Goal: Check status: Check status

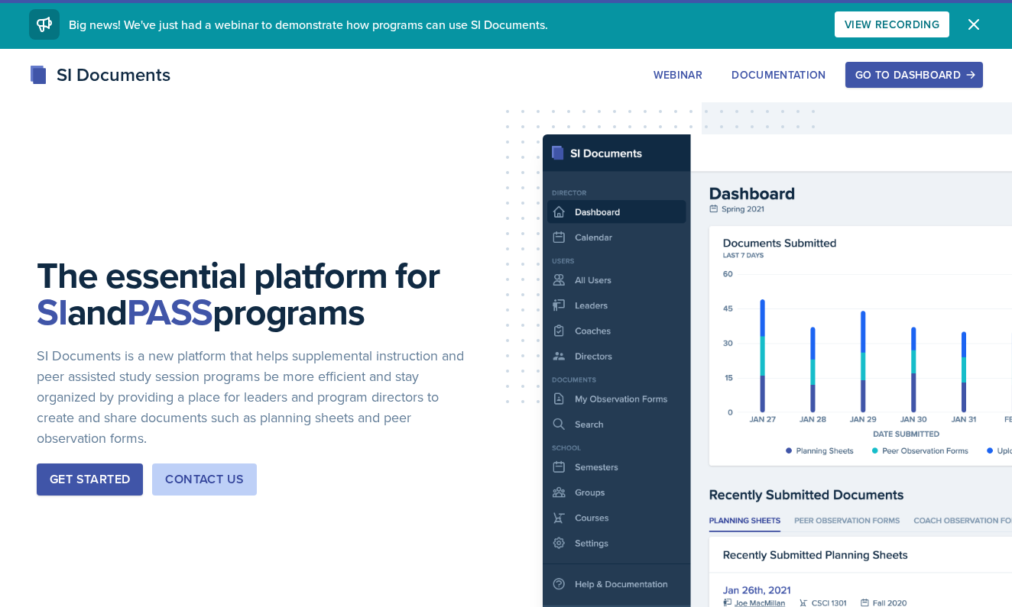
click at [905, 80] on div "Go to Dashboard" at bounding box center [914, 75] width 118 height 12
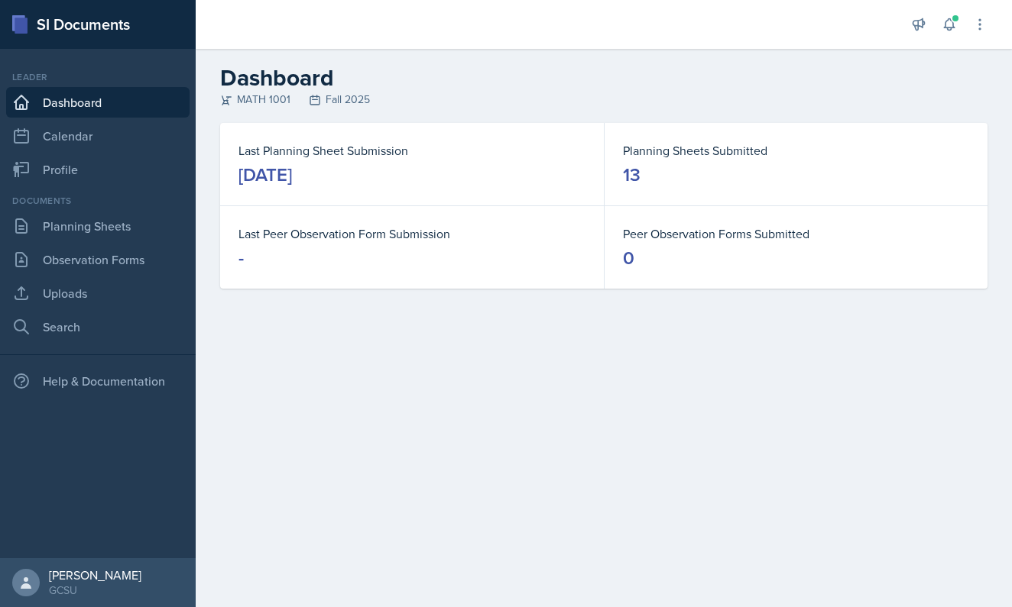
click at [436, 317] on div "Last Planning Sheet Submission [DATE] Planning Sheets Submitted 13 Last Peer Ob…" at bounding box center [604, 224] width 816 height 202
click at [105, 225] on link "Planning Sheets" at bounding box center [97, 226] width 183 height 31
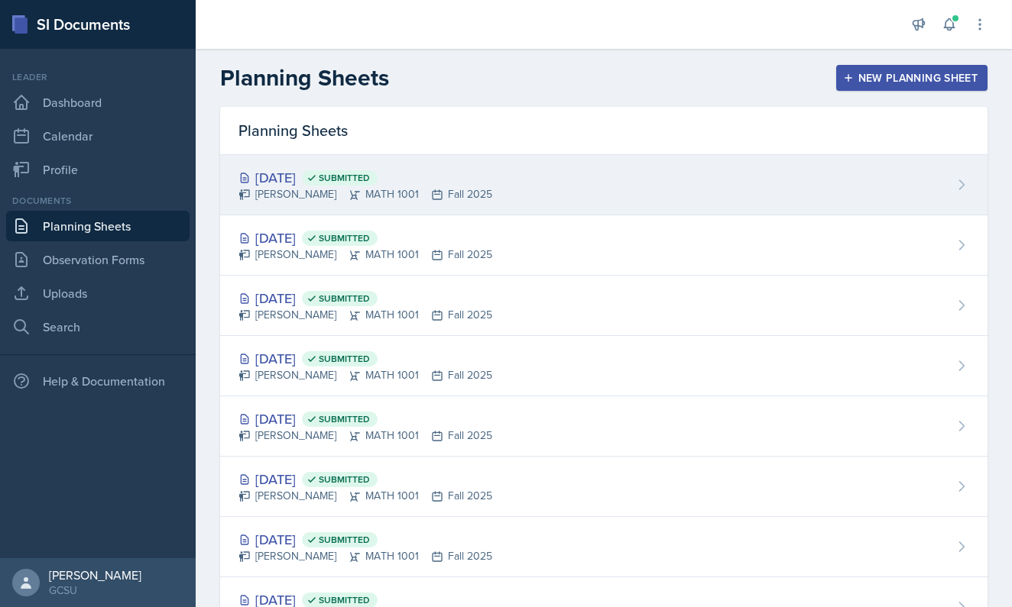
click at [481, 186] on div "[DATE] Submitted [PERSON_NAME] MATH 1001 Fall 2025" at bounding box center [603, 185] width 767 height 60
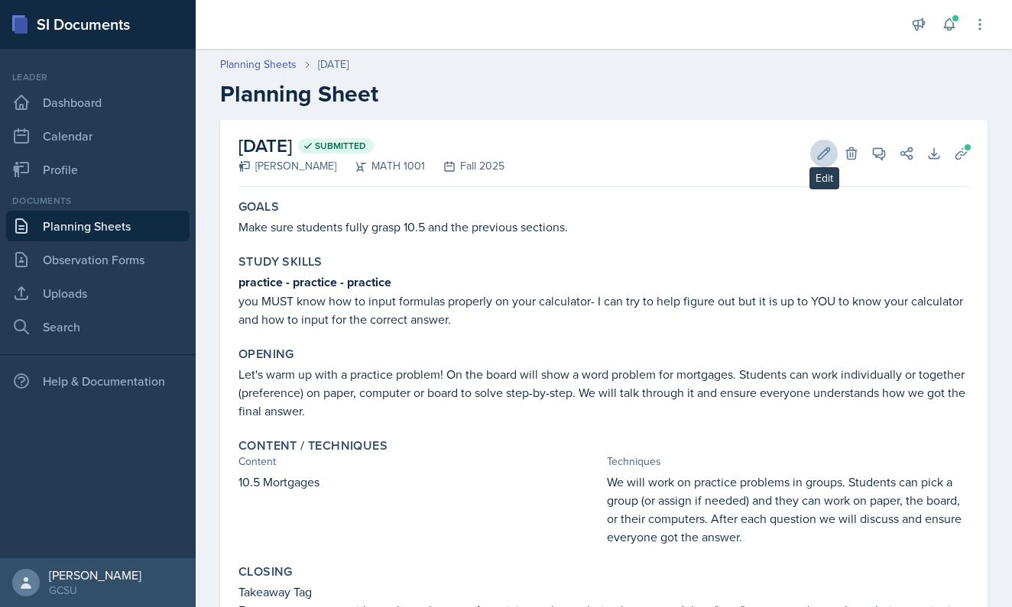
click at [818, 158] on icon at bounding box center [823, 152] width 11 height 11
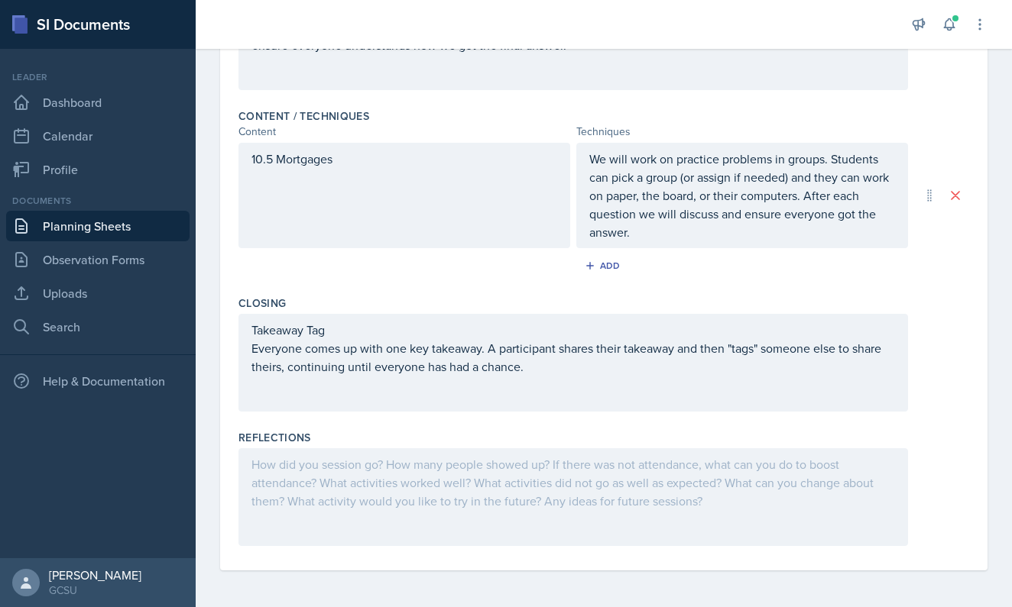
scroll to position [437, 0]
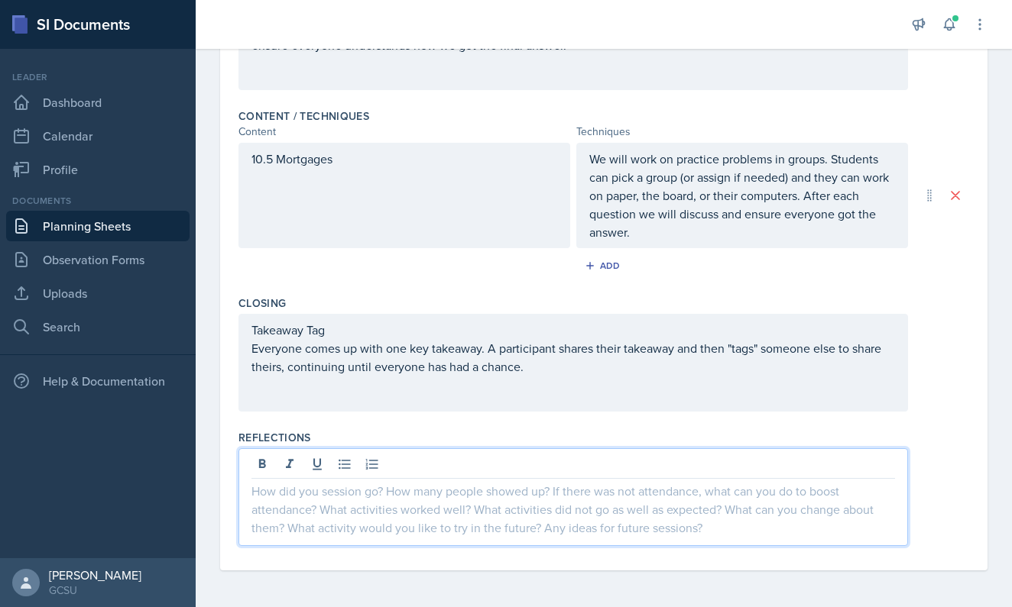
click at [468, 469] on div at bounding box center [572, 498] width 669 height 98
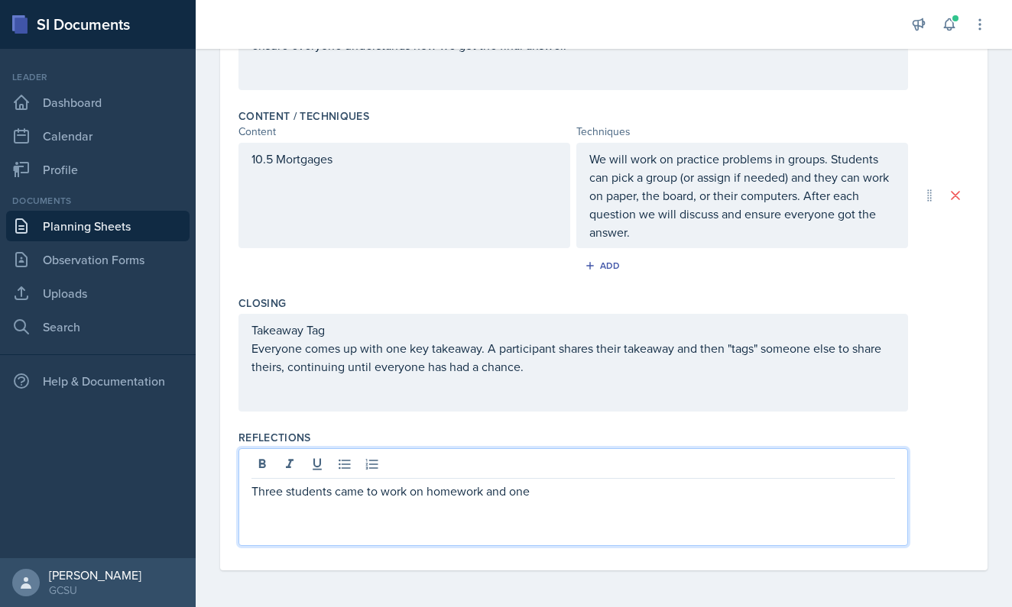
click at [368, 495] on p "Three students came to work on homework and one" at bounding box center [572, 491] width 643 height 18
click at [420, 497] on p "Three students came in total. to work on homework and one" at bounding box center [572, 491] width 643 height 18
click at [415, 493] on p "Three students came in total. to work on homework and one" at bounding box center [572, 491] width 643 height 18
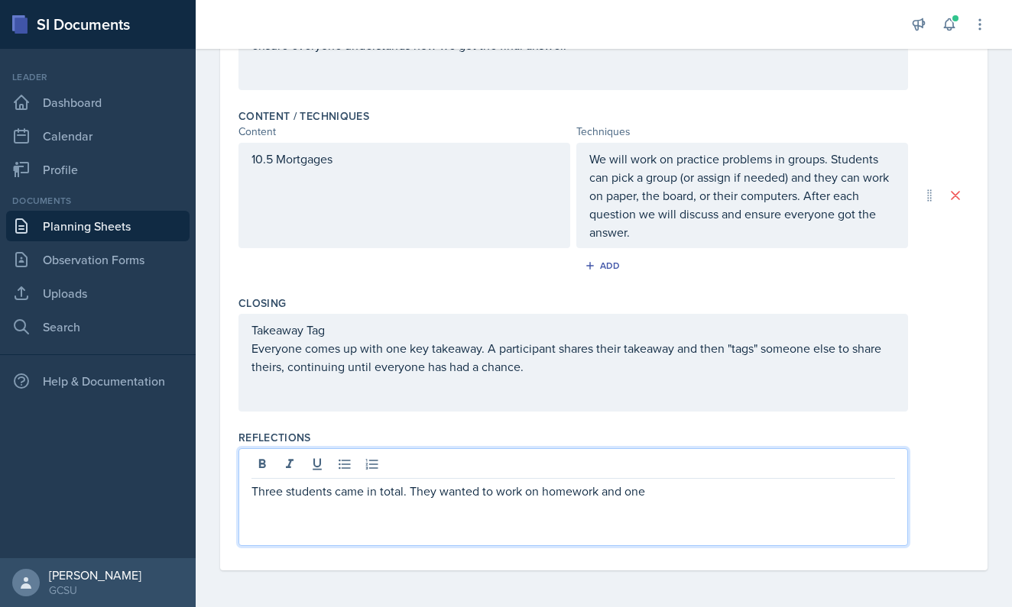
click at [682, 495] on p "Three students came in total. They wanted to work on homework and one" at bounding box center [572, 491] width 643 height 18
click at [840, 494] on p "Three students came in total. They wanted to work on homework and one needed to…" at bounding box center [572, 500] width 643 height 37
click at [327, 512] on p "Three students came in total. They wanted to work on homework and one needed to…" at bounding box center [572, 500] width 643 height 37
click at [420, 507] on p "Three students came in total. They wanted to work on homework and one needed to…" at bounding box center [572, 500] width 643 height 37
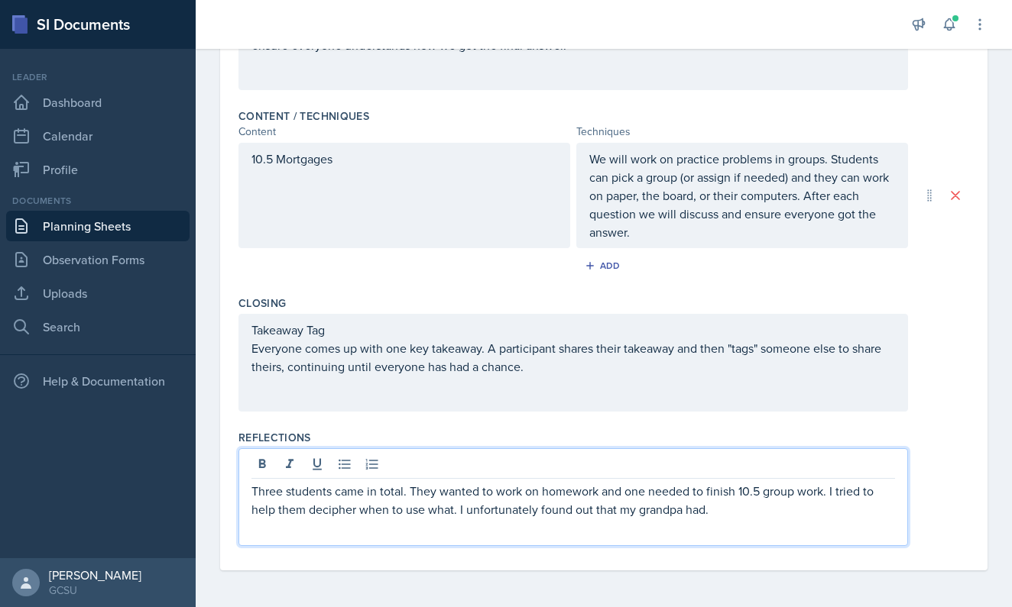
click at [501, 514] on p "Three students came in total. They wanted to work on homework and one needed to…" at bounding box center [572, 500] width 643 height 37
click at [836, 517] on p "Three students came in total. They wanted to work on homework and one needed to…" at bounding box center [572, 500] width 643 height 37
click at [507, 515] on p "Three students came in total. They wanted to work on homework and one needed to…" at bounding box center [572, 500] width 643 height 37
click at [666, 513] on p "Three students came in total. They wanted to work on homework and one needed to…" at bounding box center [572, 500] width 643 height 37
click at [665, 513] on p "Three students came in total. They wanted to work on homework and one needed to…" at bounding box center [572, 500] width 643 height 37
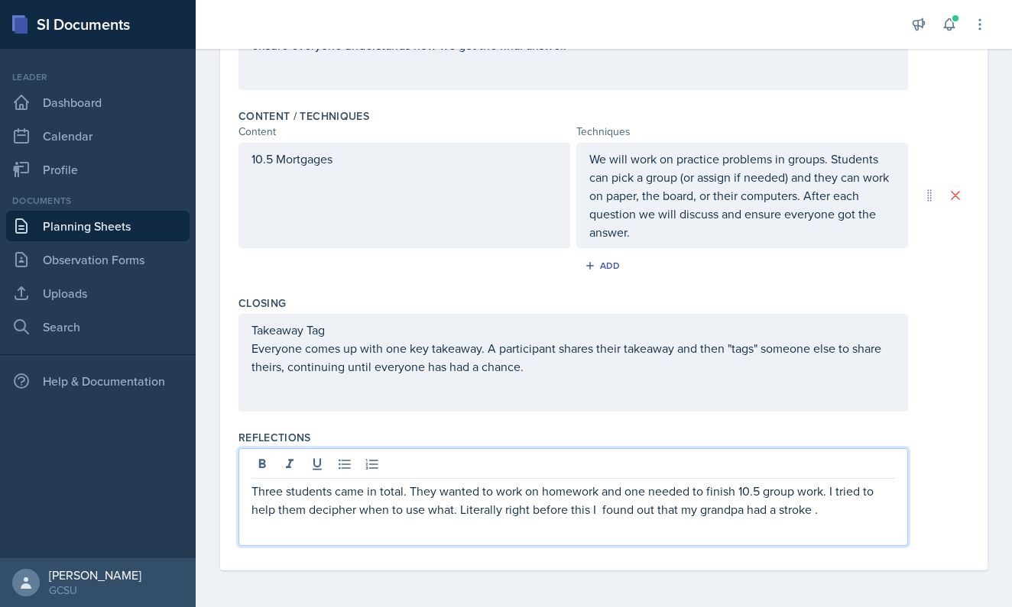
click at [812, 510] on p "Three students came in total. They wanted to work on homework and one needed to…" at bounding box center [572, 500] width 643 height 37
click at [601, 514] on p "Three students came in total. They wanted to work on homework and one needed to…" at bounding box center [572, 509] width 643 height 55
click at [866, 517] on p "Three students came in total. They wanted to work on homework and one needed to…" at bounding box center [572, 509] width 643 height 55
click at [270, 530] on p "Three students came in total. They wanted to work on homework and one needed to…" at bounding box center [572, 509] width 643 height 55
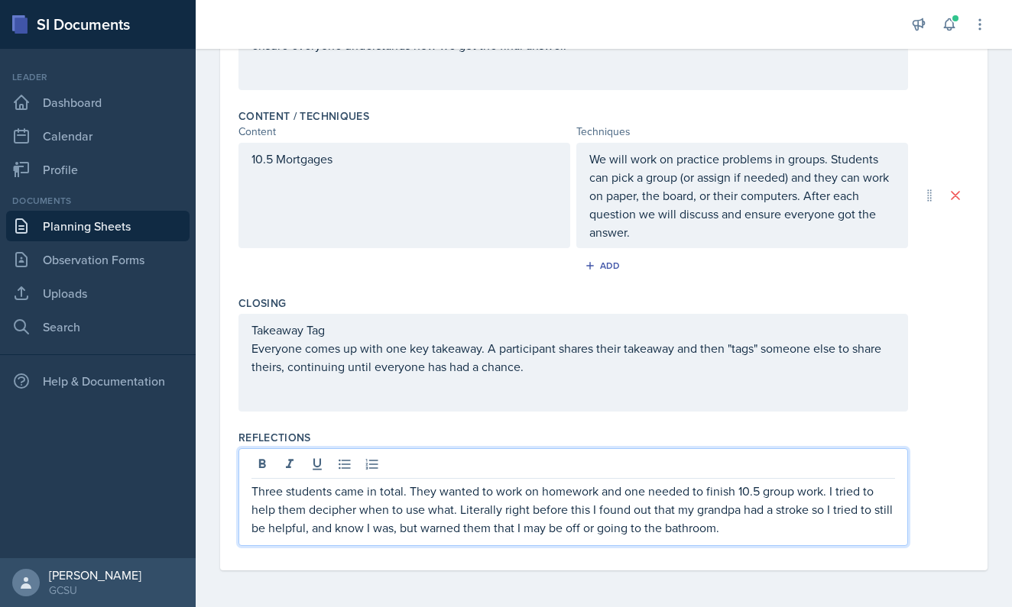
scroll to position [0, 0]
